Goal: Information Seeking & Learning: Learn about a topic

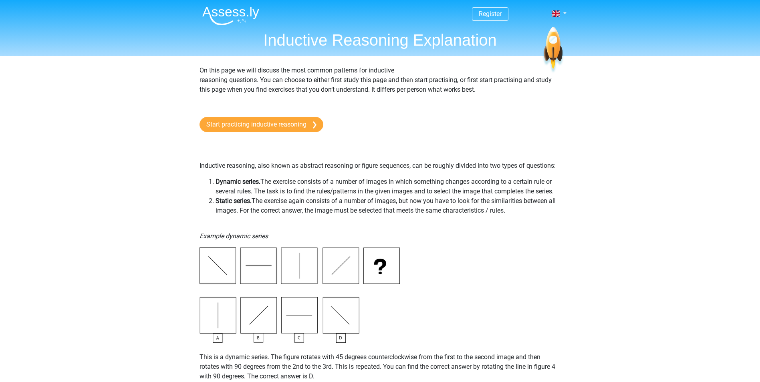
drag, startPoint x: 0, startPoint y: 0, endPoint x: 113, endPoint y: 113, distance: 159.4
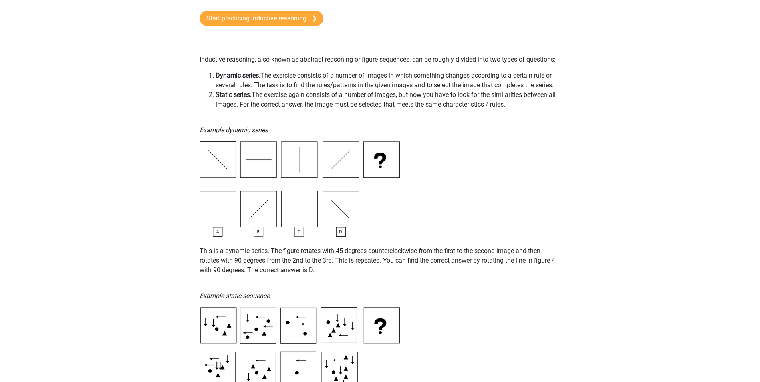
scroll to position [120, 0]
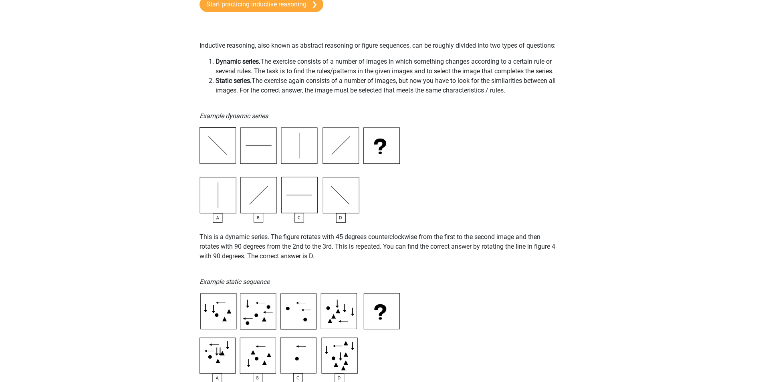
drag, startPoint x: 151, startPoint y: 323, endPoint x: 185, endPoint y: 315, distance: 34.4
drag, startPoint x: 253, startPoint y: 115, endPoint x: 226, endPoint y: 131, distance: 30.8
drag, startPoint x: 226, startPoint y: 131, endPoint x: 229, endPoint y: 22, distance: 108.9
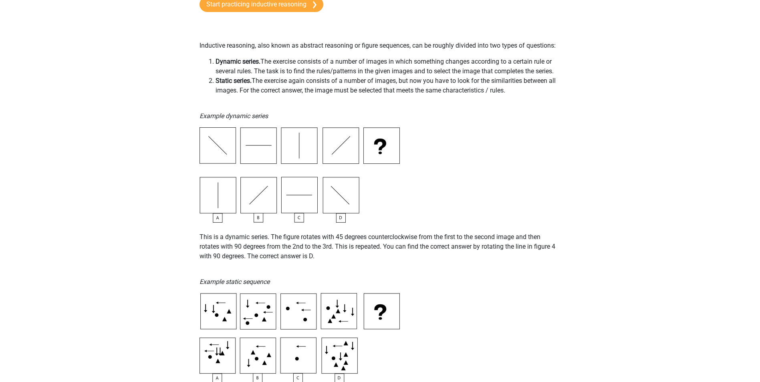
drag, startPoint x: 198, startPoint y: 149, endPoint x: 192, endPoint y: 163, distance: 15.2
drag, startPoint x: 261, startPoint y: 90, endPoint x: 316, endPoint y: 92, distance: 54.9
click at [316, 92] on li "Static series. The exercise again consists of a number of images, but now you h…" at bounding box center [387, 85] width 345 height 19
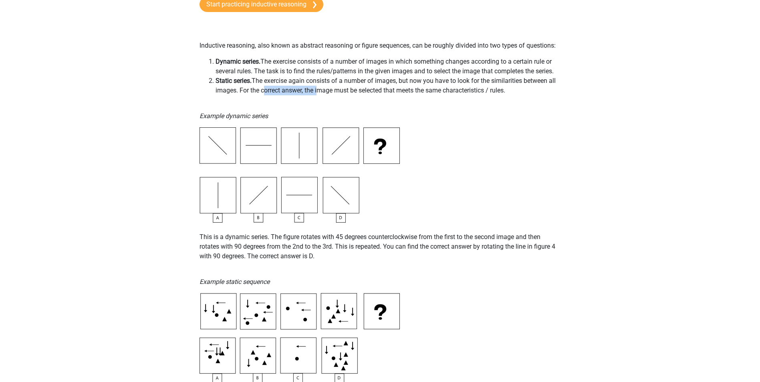
click at [316, 92] on li "Static series. The exercise again consists of a number of images, but now you h…" at bounding box center [387, 85] width 345 height 19
drag, startPoint x: 407, startPoint y: 329, endPoint x: 413, endPoint y: 322, distance: 9.1
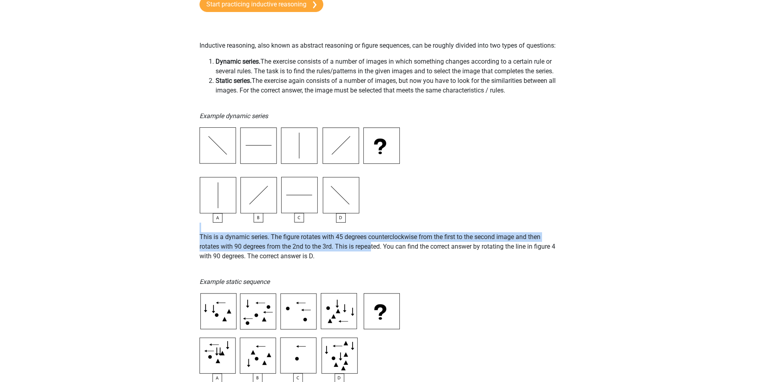
drag, startPoint x: 359, startPoint y: 230, endPoint x: 372, endPoint y: 244, distance: 19.0
click at [372, 244] on p "This is a dynamic series. The figure rotates with 45 degrees counterclockwise f…" at bounding box center [379, 242] width 361 height 38
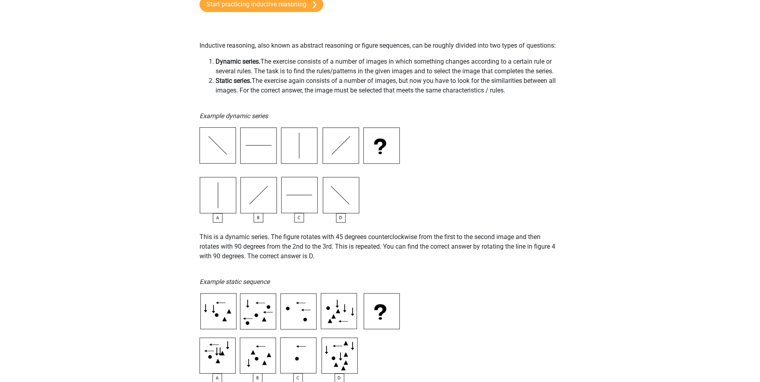
drag, startPoint x: 372, startPoint y: 244, endPoint x: 360, endPoint y: 249, distance: 12.7
click at [360, 249] on p "This is a dynamic series. The figure rotates with 45 degrees counterclockwise f…" at bounding box center [379, 242] width 361 height 38
drag, startPoint x: 358, startPoint y: 249, endPoint x: -1, endPoint y: 211, distance: 361.1
drag, startPoint x: -1, startPoint y: 211, endPoint x: -2, endPoint y: 140, distance: 71.3
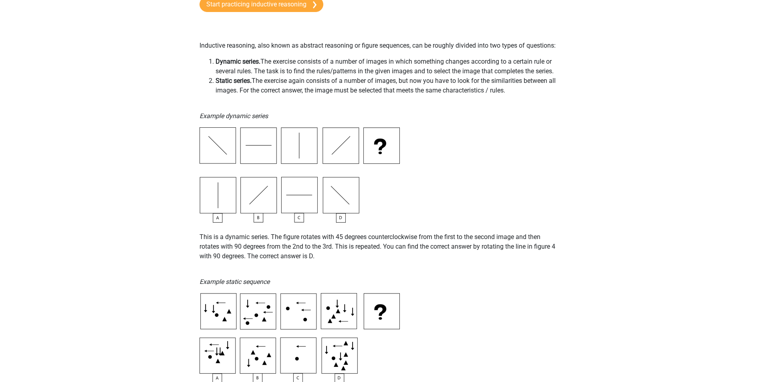
drag, startPoint x: 278, startPoint y: 290, endPoint x: 262, endPoint y: 290, distance: 16.0
drag, startPoint x: 210, startPoint y: 279, endPoint x: 235, endPoint y: 283, distance: 25.5
click at [235, 283] on icon "Example static sequence" at bounding box center [234, 282] width 70 height 8
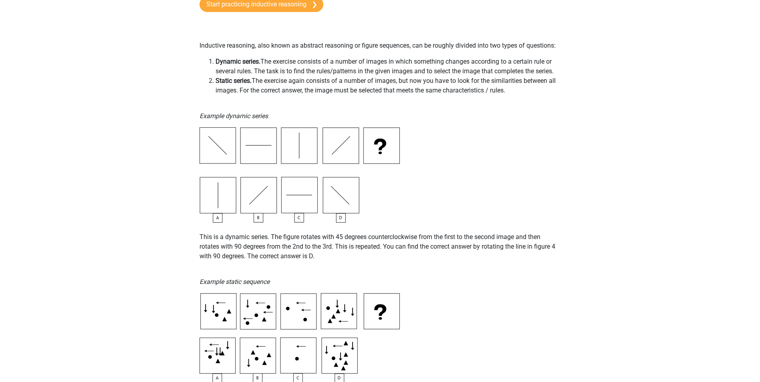
click at [235, 283] on icon "Example static sequence" at bounding box center [234, 282] width 70 height 8
drag, startPoint x: 235, startPoint y: 283, endPoint x: 204, endPoint y: 275, distance: 32.2
click at [204, 275] on p "Example static sequence" at bounding box center [379, 276] width 361 height 19
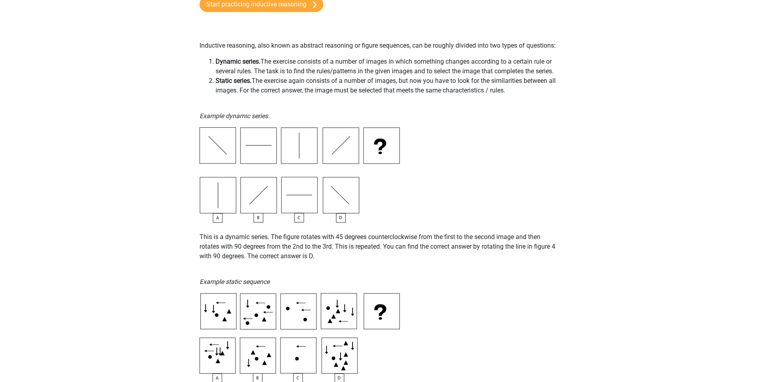
click at [204, 275] on p "Example static sequence" at bounding box center [379, 276] width 361 height 19
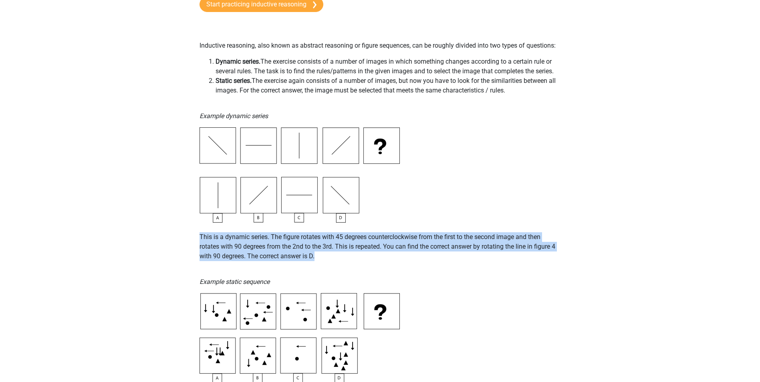
drag, startPoint x: 197, startPoint y: 257, endPoint x: 169, endPoint y: 257, distance: 28.0
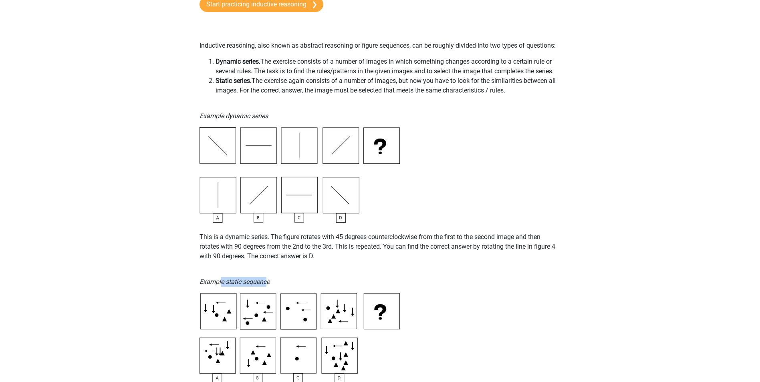
drag, startPoint x: 222, startPoint y: 283, endPoint x: 267, endPoint y: 282, distance: 45.3
click at [267, 282] on icon "Example static sequence" at bounding box center [234, 282] width 70 height 8
drag, startPoint x: 335, startPoint y: 252, endPoint x: 394, endPoint y: 253, distance: 59.3
click at [394, 253] on p "This is a dynamic series. The figure rotates with 45 degrees counterclockwise f…" at bounding box center [379, 242] width 361 height 38
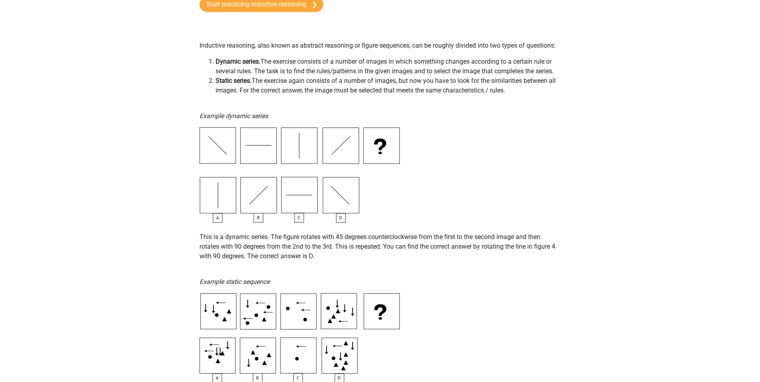
click at [394, 253] on p "This is a dynamic series. The figure rotates with 45 degrees counterclockwise f…" at bounding box center [379, 242] width 361 height 38
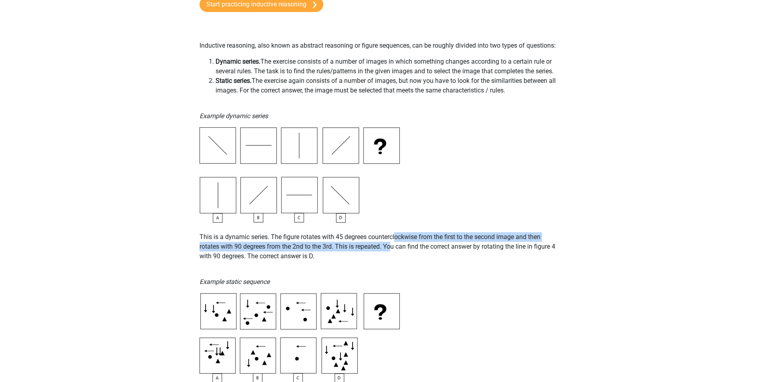
click at [396, 238] on p "This is a dynamic series. The figure rotates with 45 degrees counterclockwise f…" at bounding box center [379, 242] width 361 height 38
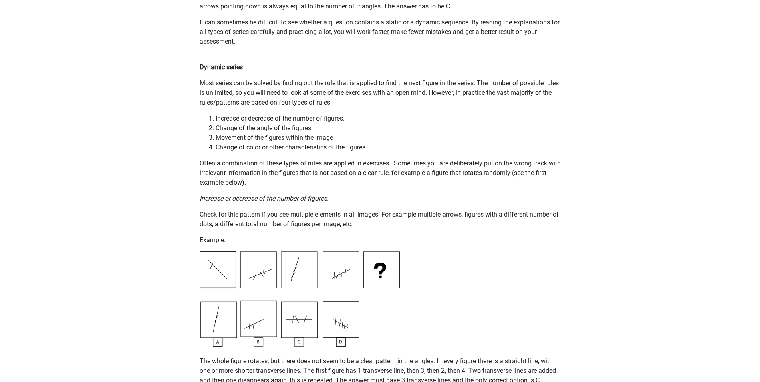
scroll to position [561, 0]
